Goal: Use online tool/utility: Utilize a website feature to perform a specific function

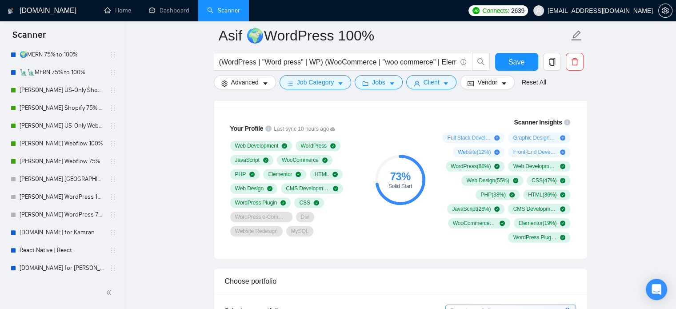
scroll to position [197, 0]
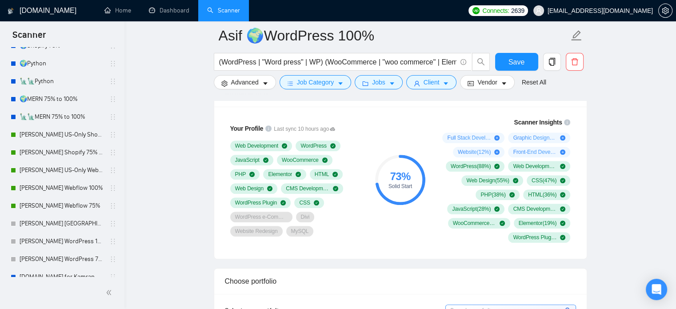
drag, startPoint x: 63, startPoint y: 136, endPoint x: 235, endPoint y: 155, distance: 173.2
click at [63, 136] on link "[PERSON_NAME] US-Only Shopify 100%" at bounding box center [62, 135] width 84 height 18
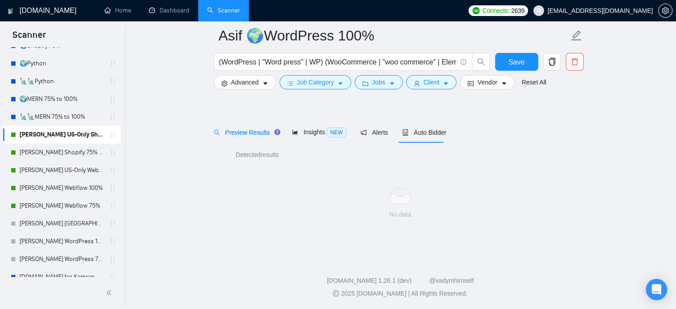
scroll to position [16, 0]
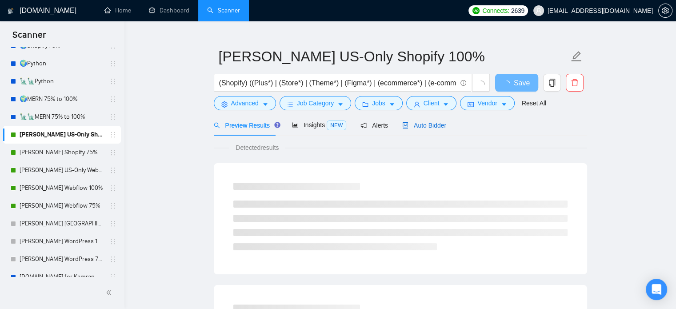
click at [425, 122] on span "Auto Bidder" at bounding box center [424, 125] width 44 height 7
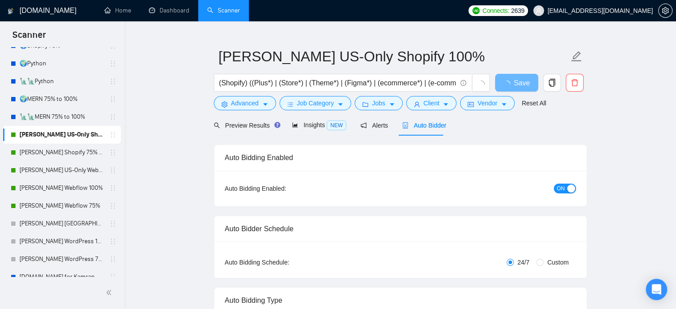
radio input "false"
radio input "true"
checkbox input "true"
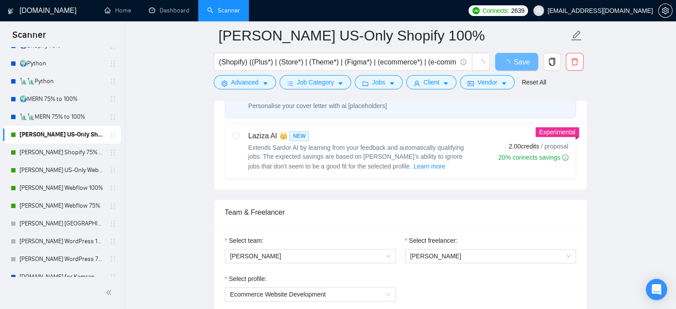
scroll to position [683, 0]
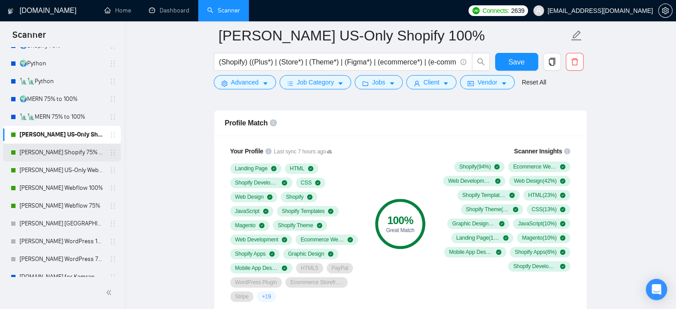
click at [46, 154] on link "[PERSON_NAME] Shopify 75% to 100%" at bounding box center [62, 153] width 84 height 18
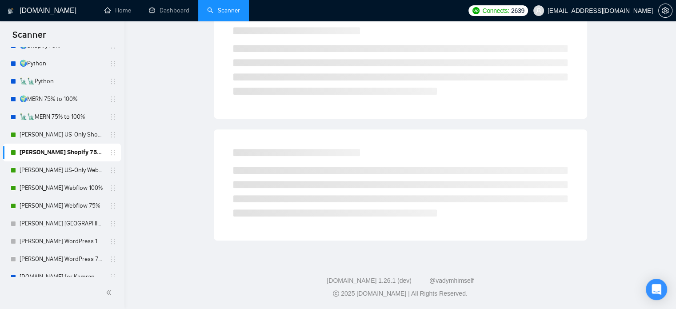
scroll to position [16, 0]
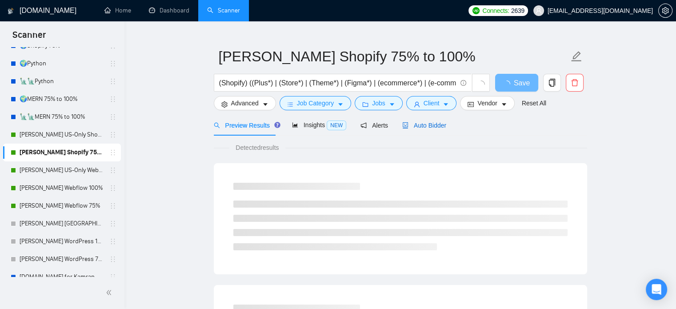
click at [418, 126] on span "Auto Bidder" at bounding box center [424, 125] width 44 height 7
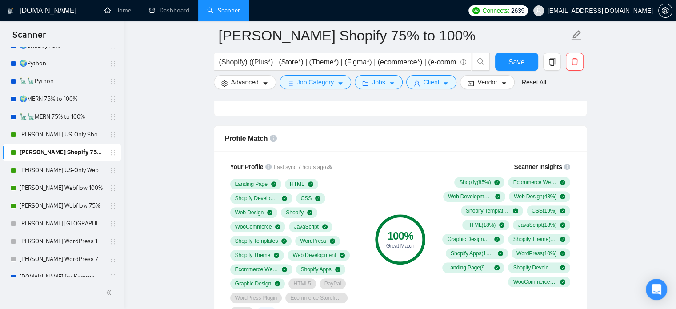
scroll to position [683, 0]
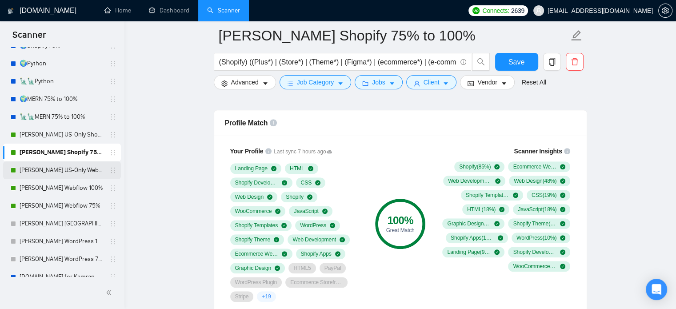
click at [59, 169] on link "[PERSON_NAME] US-Only Webflow" at bounding box center [62, 170] width 84 height 18
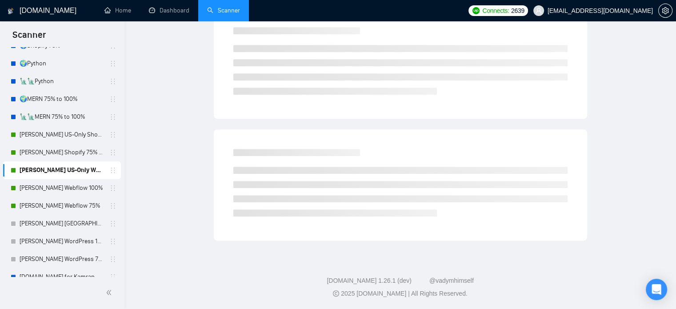
scroll to position [16, 0]
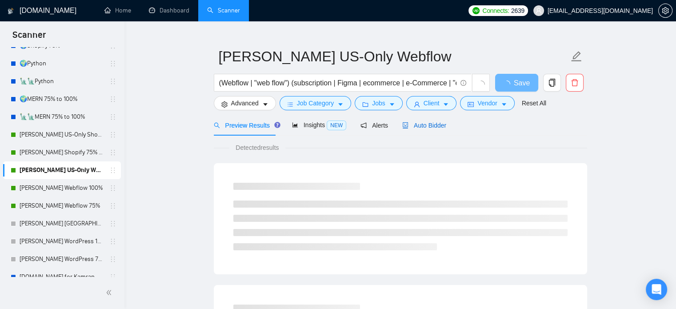
click at [427, 127] on span "Auto Bidder" at bounding box center [424, 125] width 44 height 7
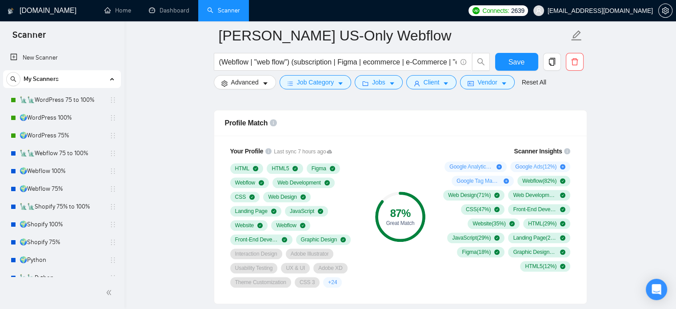
drag, startPoint x: 80, startPoint y: 103, endPoint x: 137, endPoint y: 121, distance: 59.2
click at [80, 103] on link "🗽🗽WordPress 75 to 100%" at bounding box center [62, 100] width 84 height 18
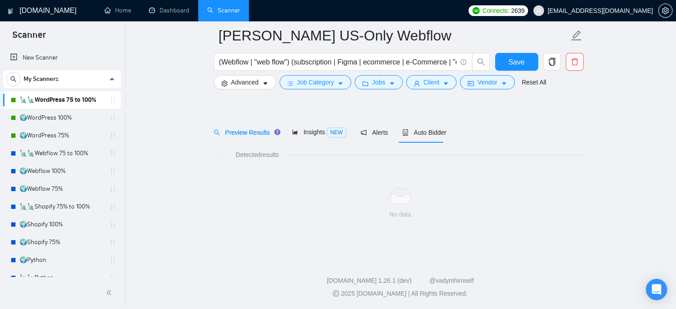
scroll to position [16, 0]
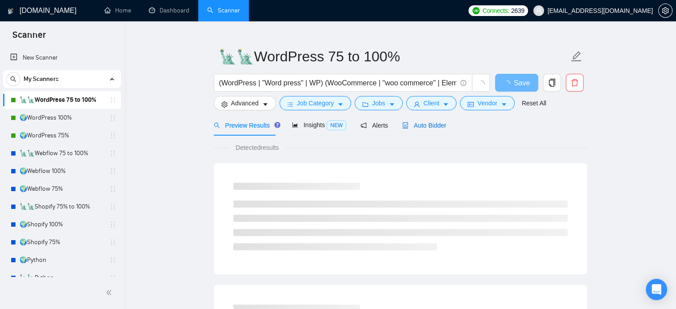
click at [418, 127] on span "Auto Bidder" at bounding box center [424, 125] width 44 height 7
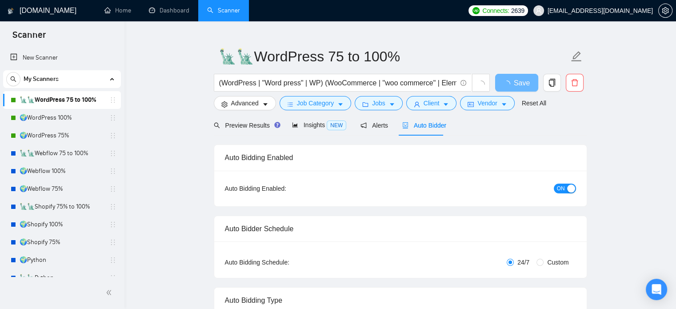
radio input "false"
radio input "true"
checkbox input "true"
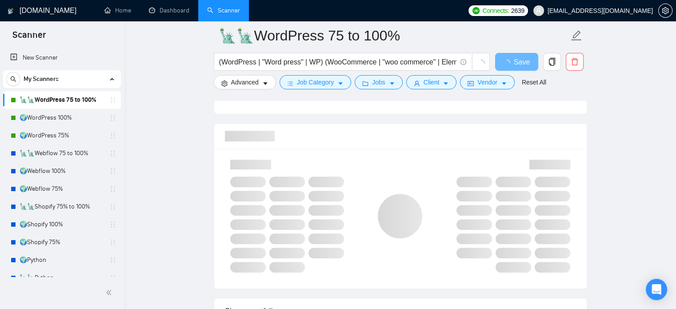
scroll to position [683, 0]
